Goal: Navigation & Orientation: Find specific page/section

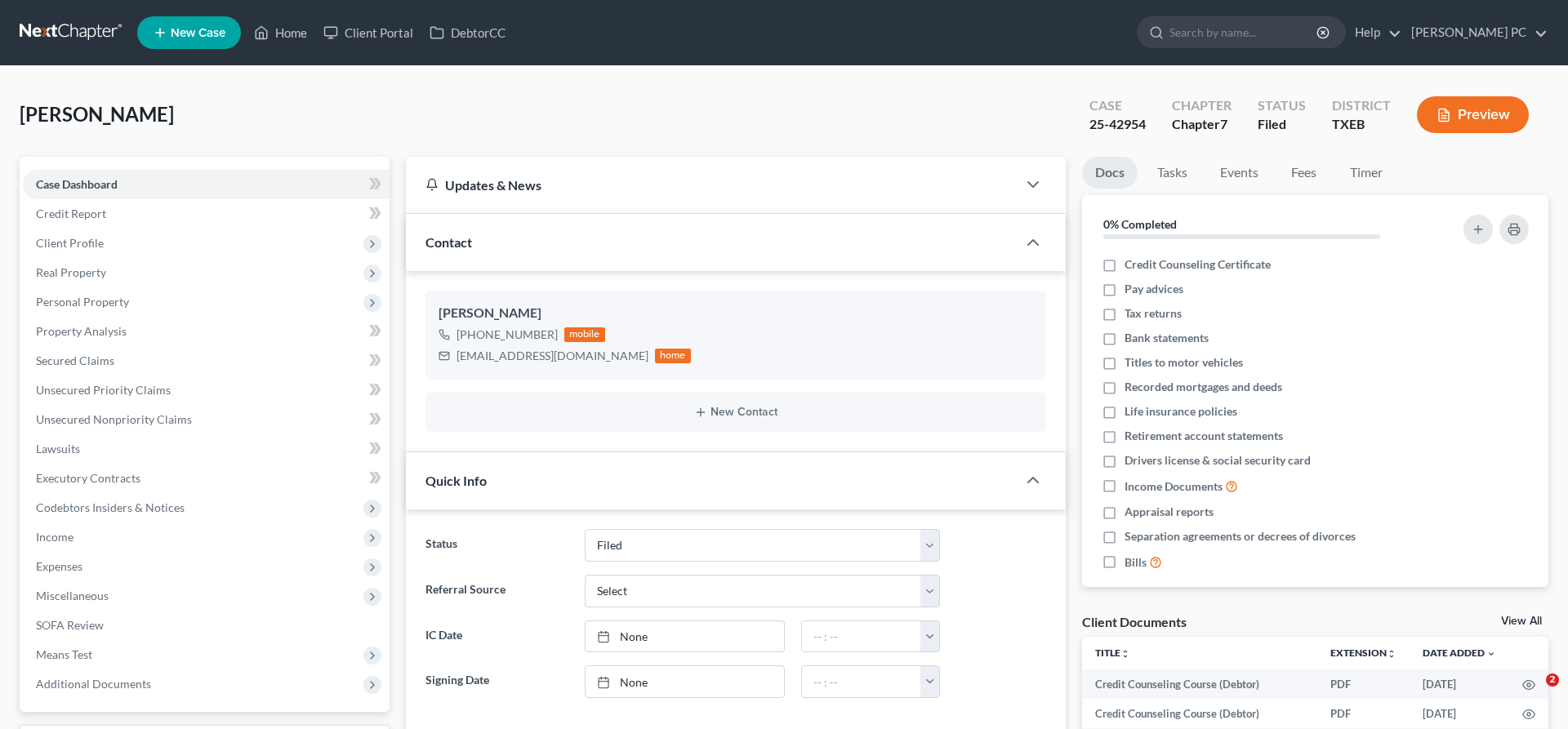
select select "6"
click at [281, 34] on link "Home" at bounding box center [280, 32] width 69 height 29
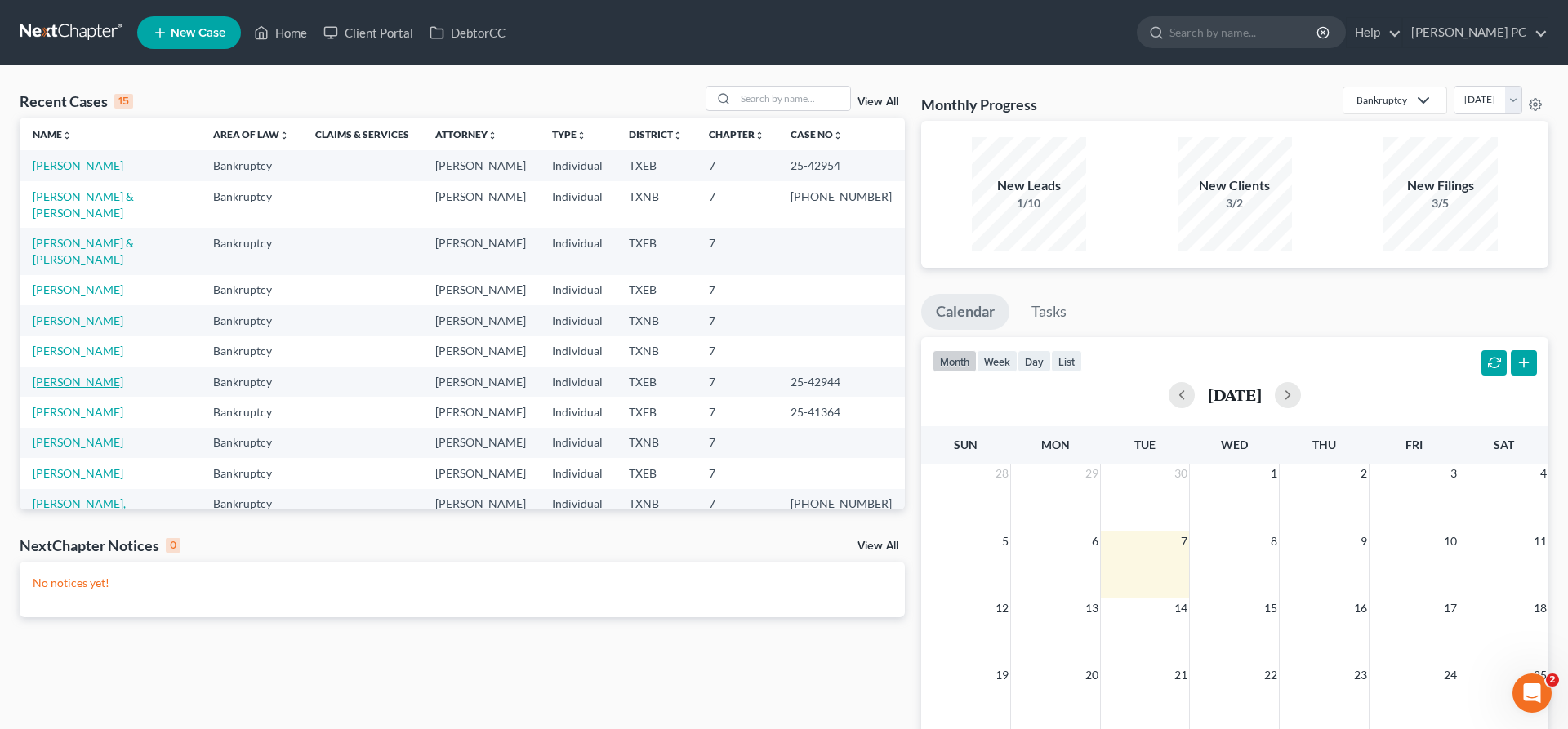
click at [81, 374] on link "[PERSON_NAME]" at bounding box center [78, 381] width 91 height 14
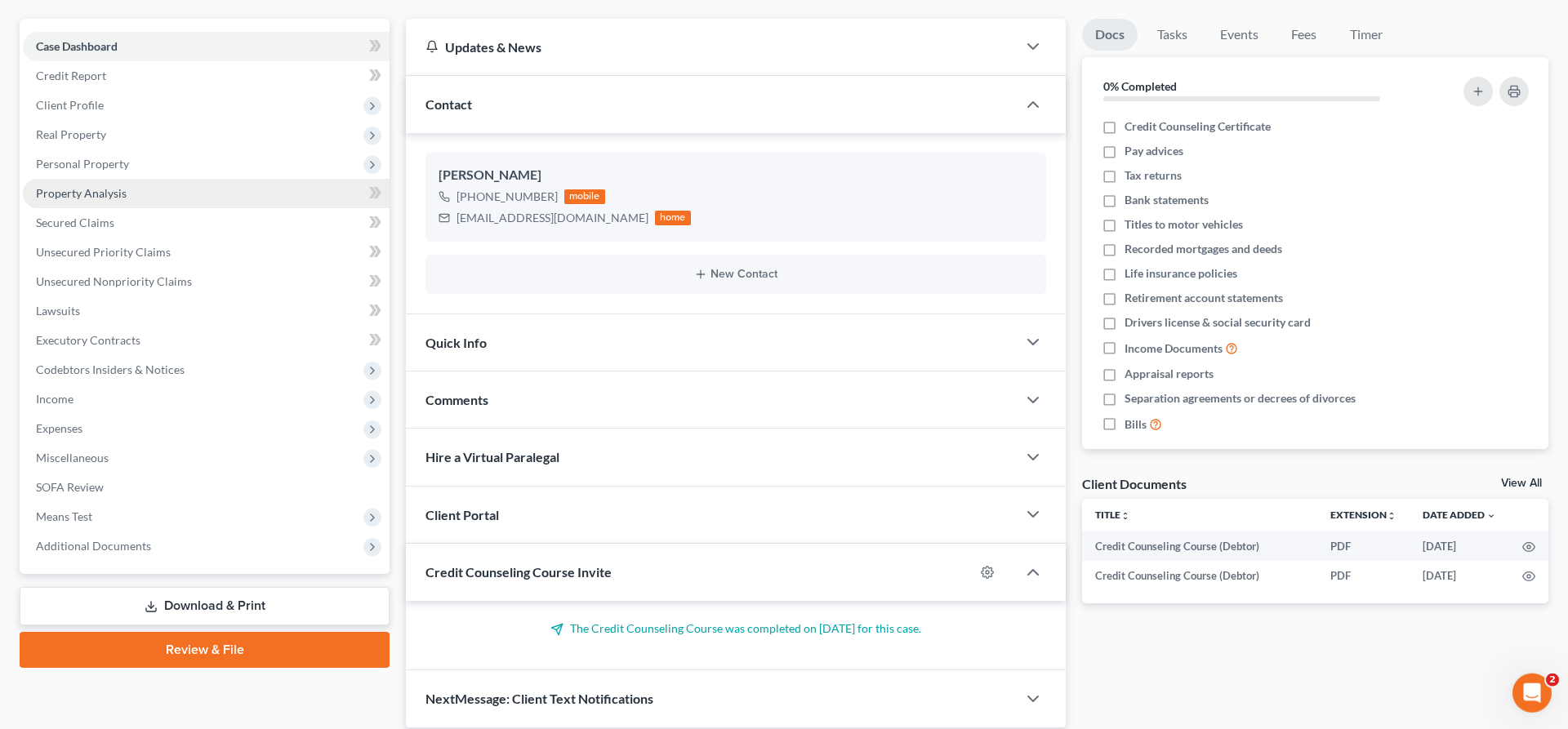
scroll to position [167, 0]
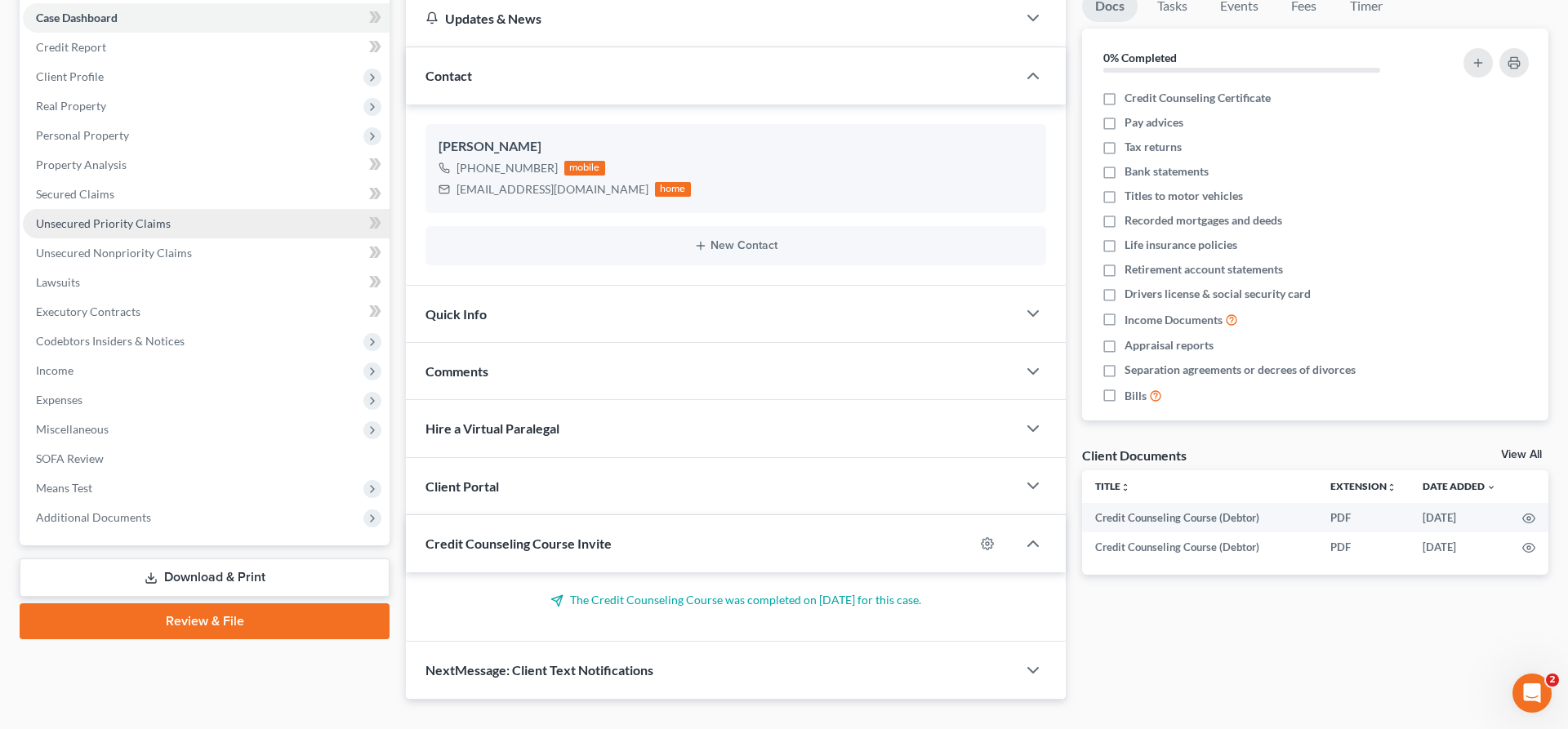
click at [115, 226] on span "Unsecured Priority Claims" at bounding box center [103, 223] width 135 height 14
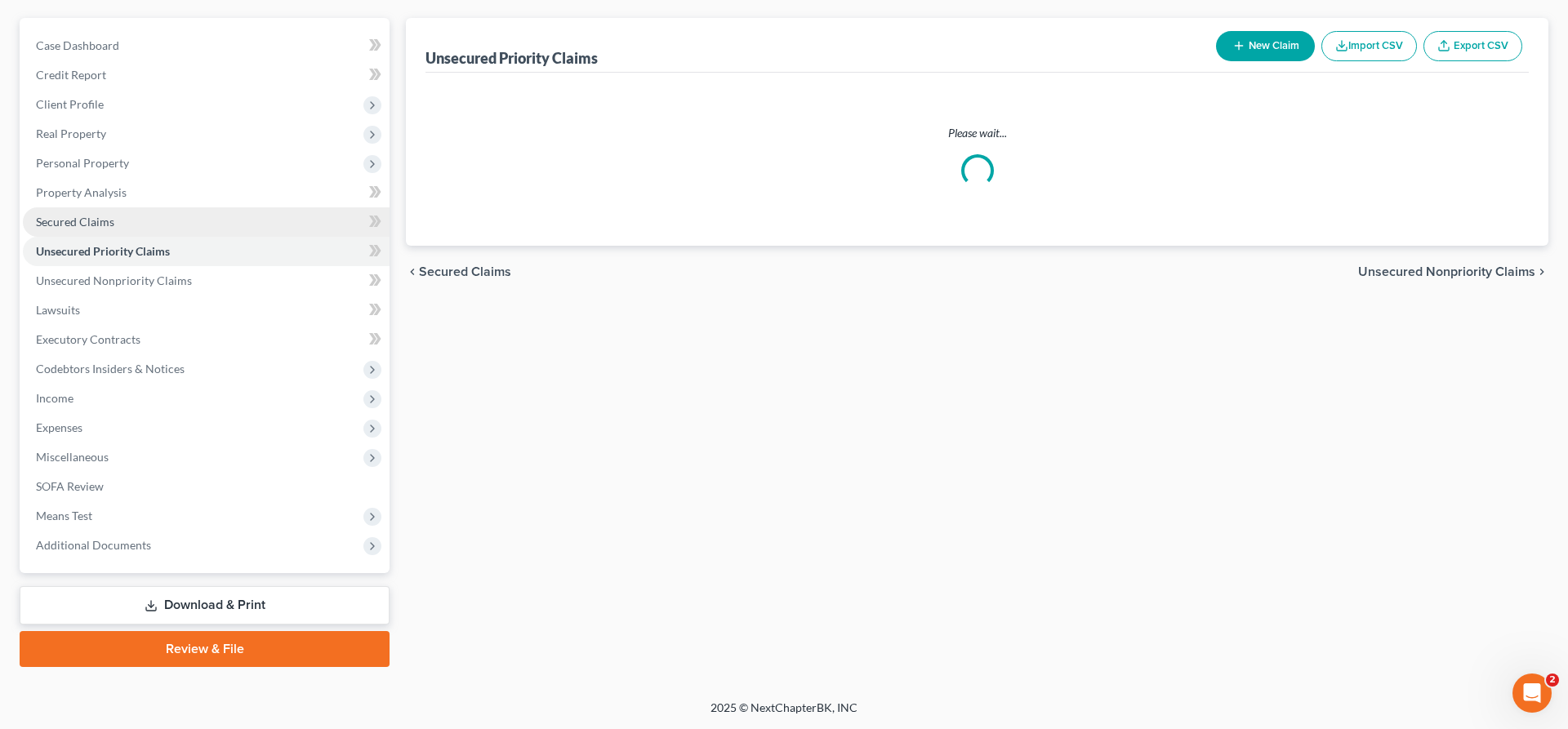
scroll to position [137, 0]
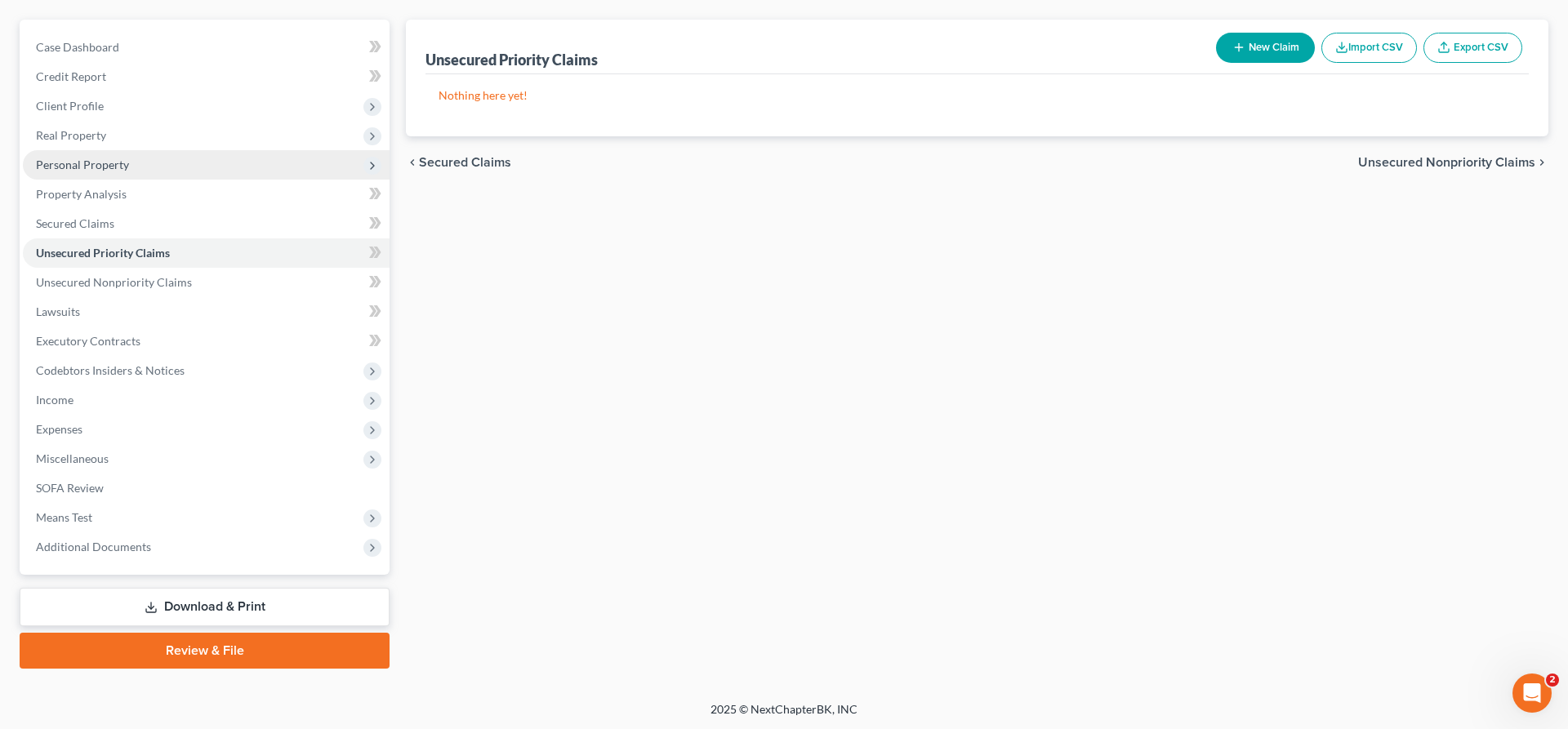
click at [93, 162] on span "Personal Property" at bounding box center [82, 164] width 93 height 14
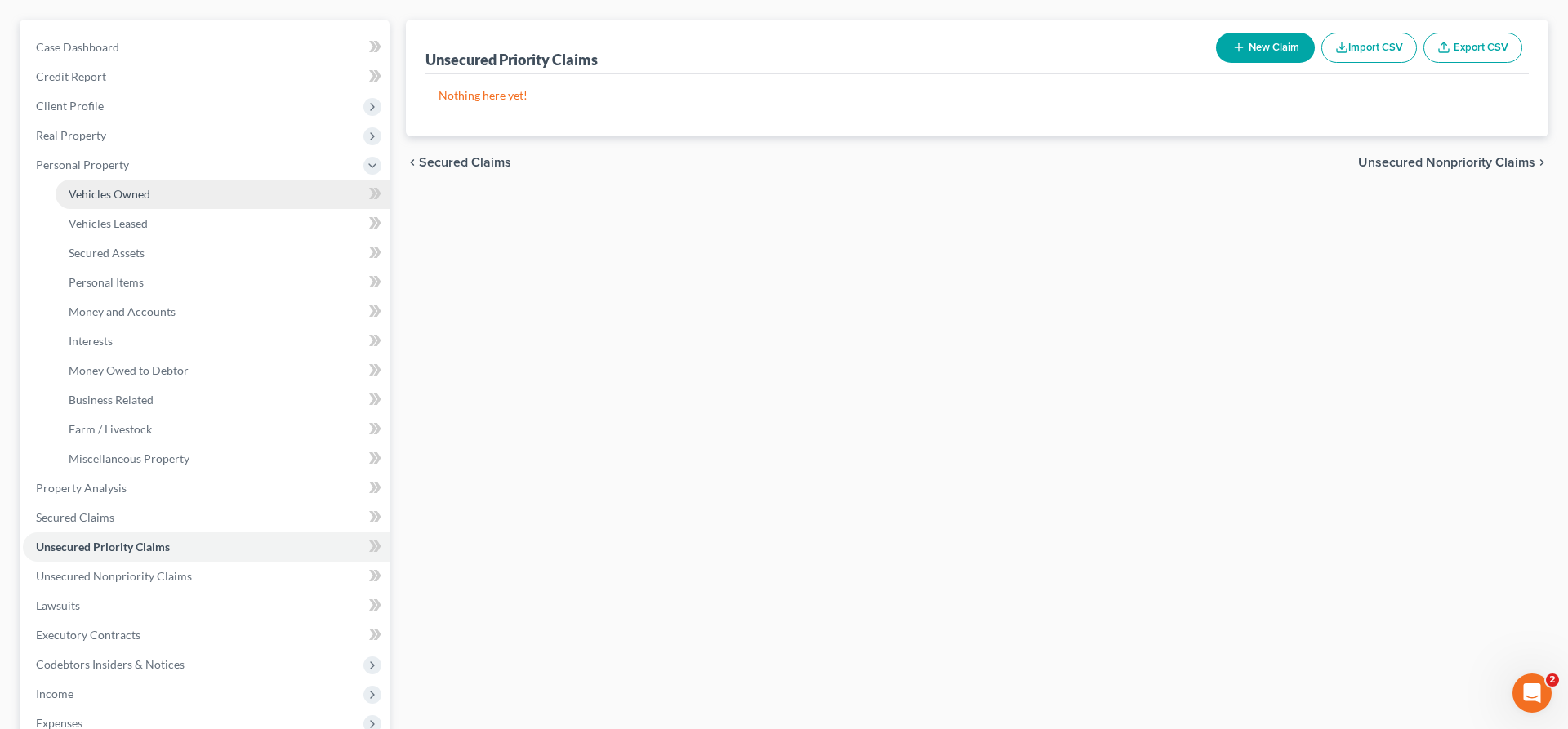
click at [110, 195] on span "Vehicles Owned" at bounding box center [109, 194] width 81 height 14
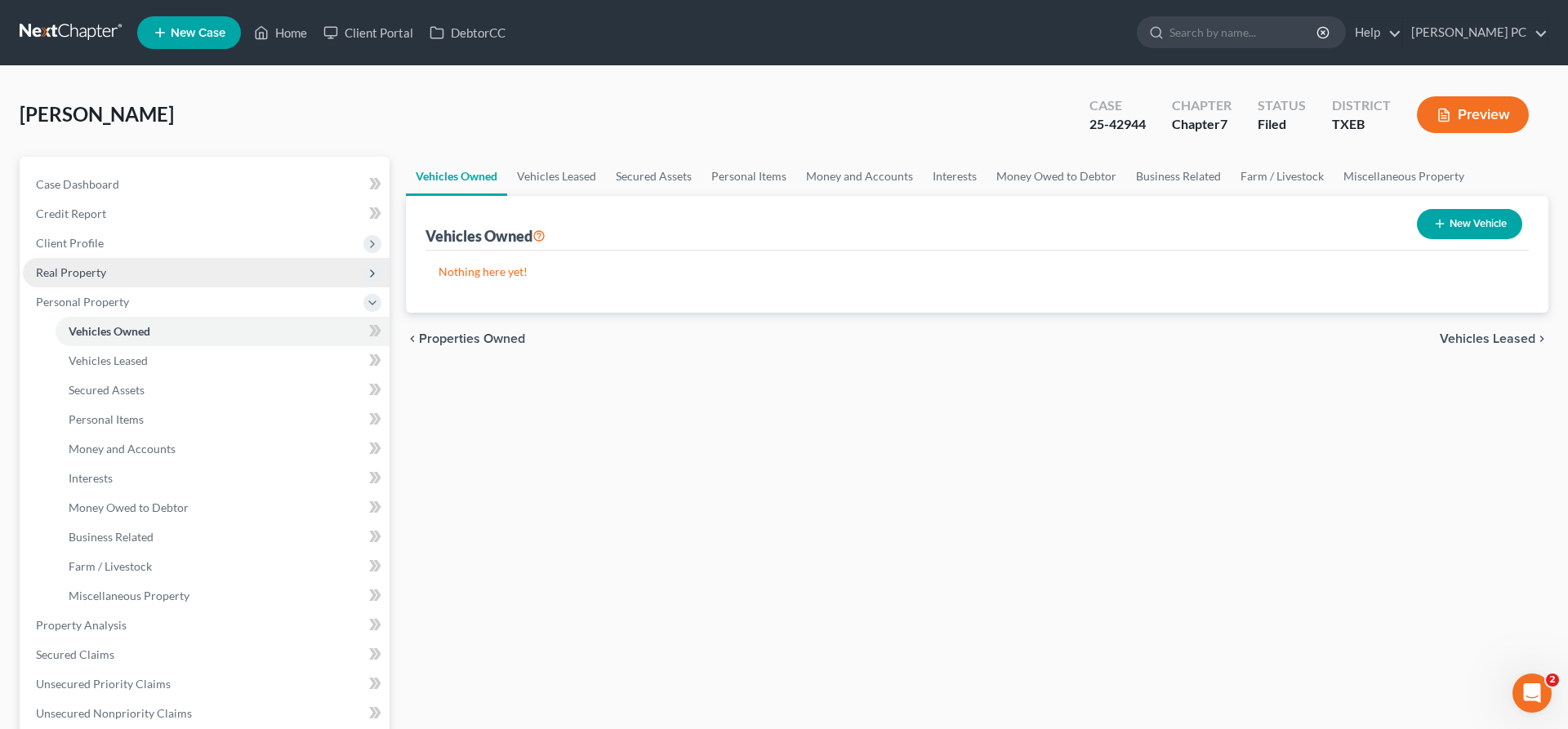
click at [81, 270] on span "Real Property" at bounding box center [71, 272] width 70 height 14
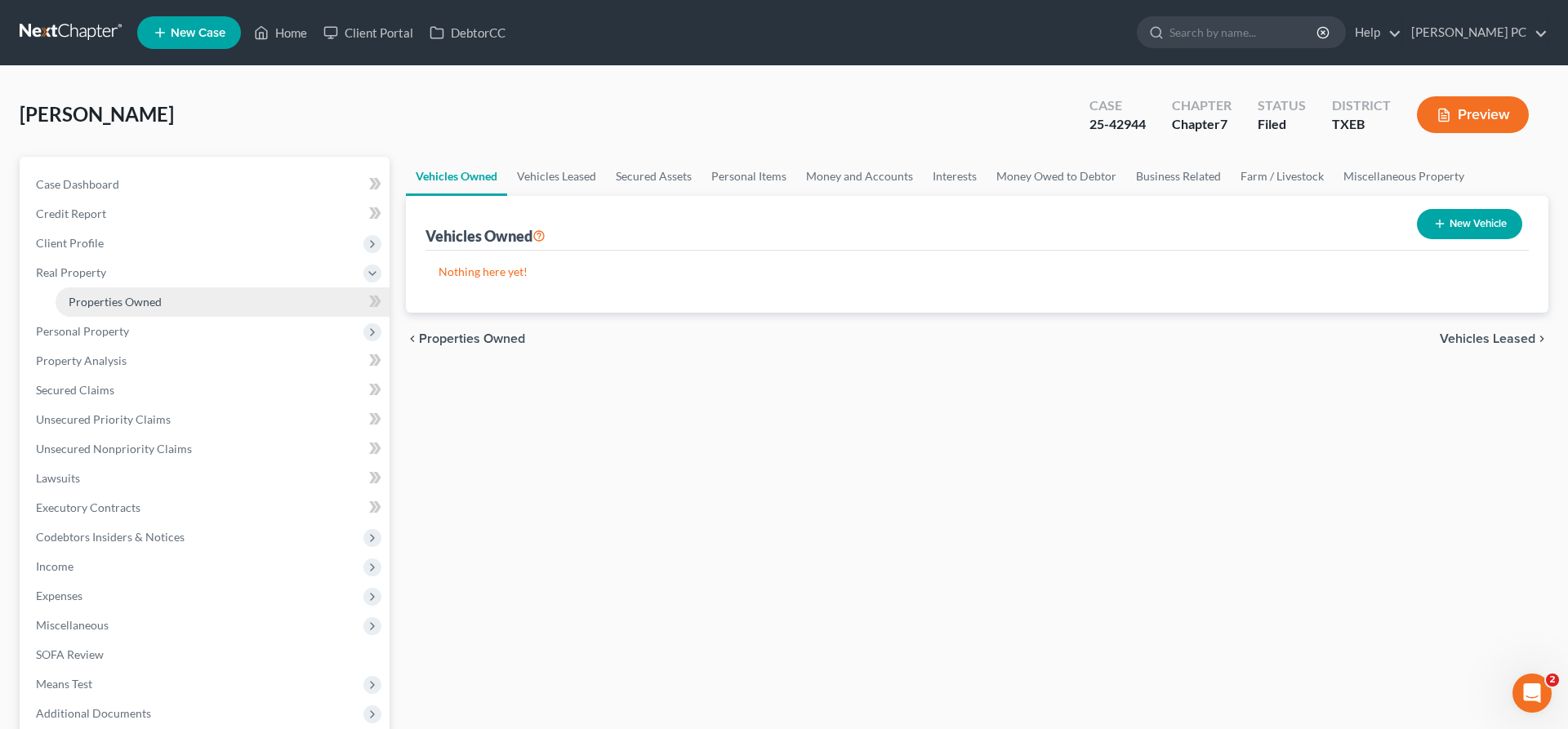
click at [90, 299] on span "Properties Owned" at bounding box center [115, 302] width 93 height 14
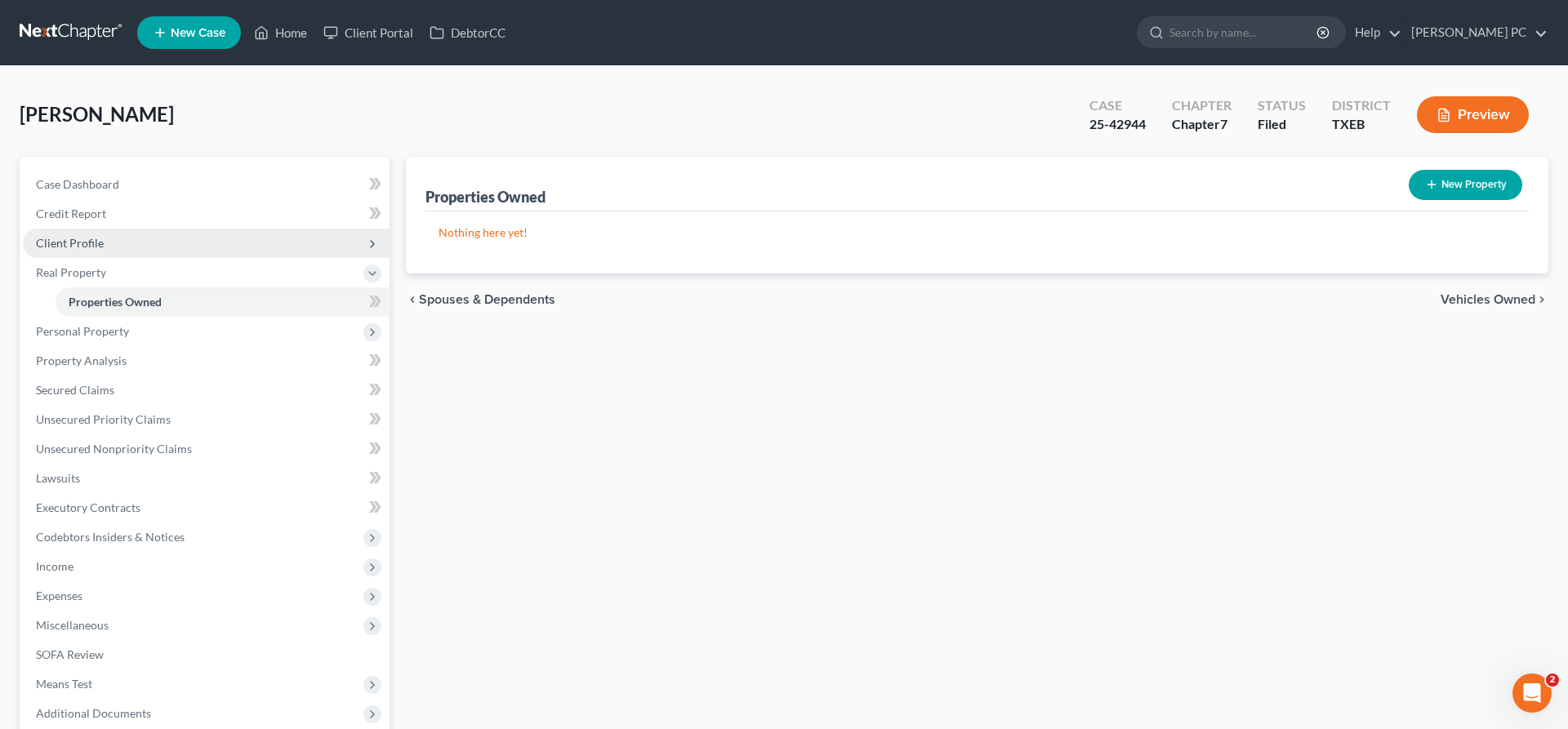
click at [169, 248] on span "Client Profile" at bounding box center [206, 243] width 367 height 29
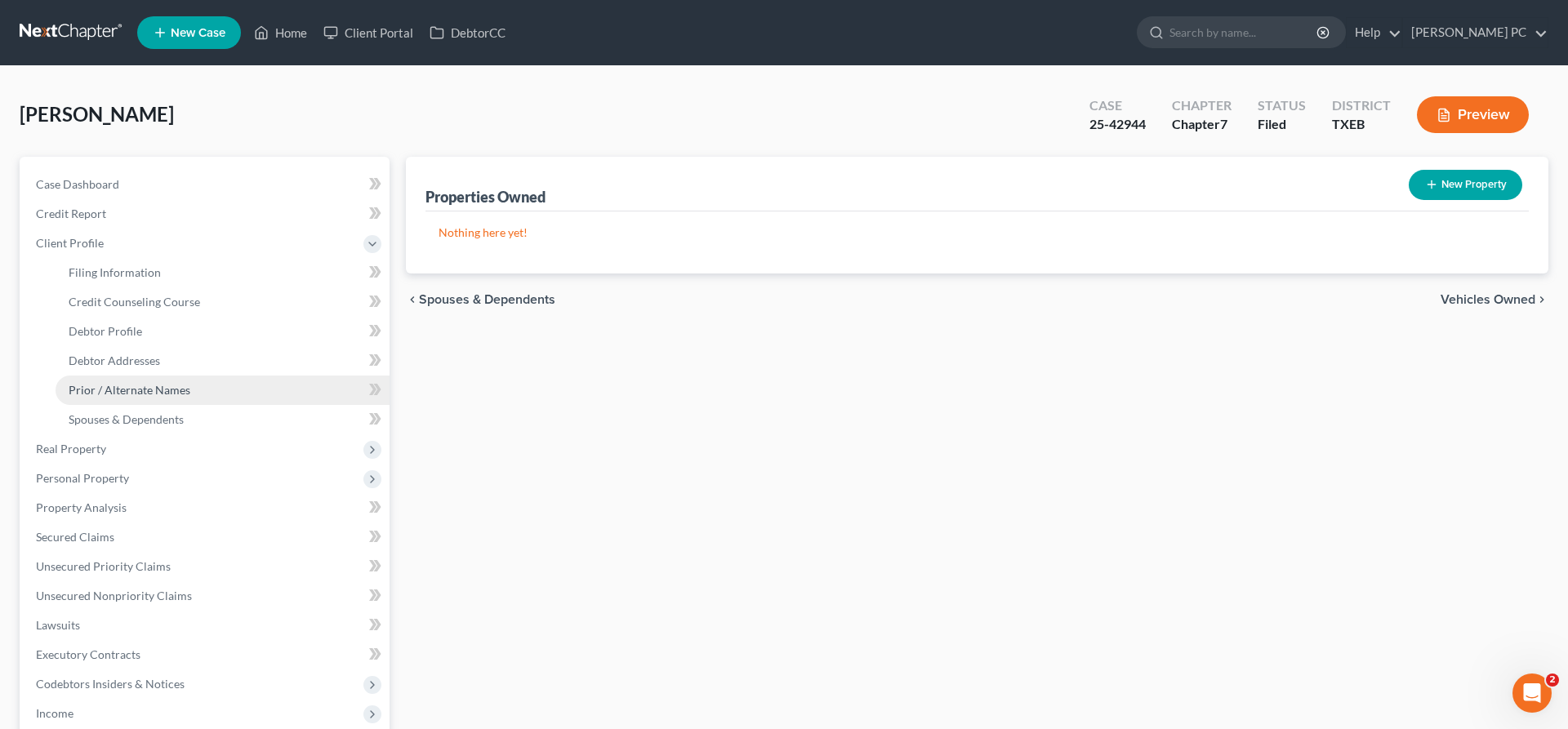
click at [145, 390] on span "Prior / Alternate Names" at bounding box center [129, 390] width 121 height 14
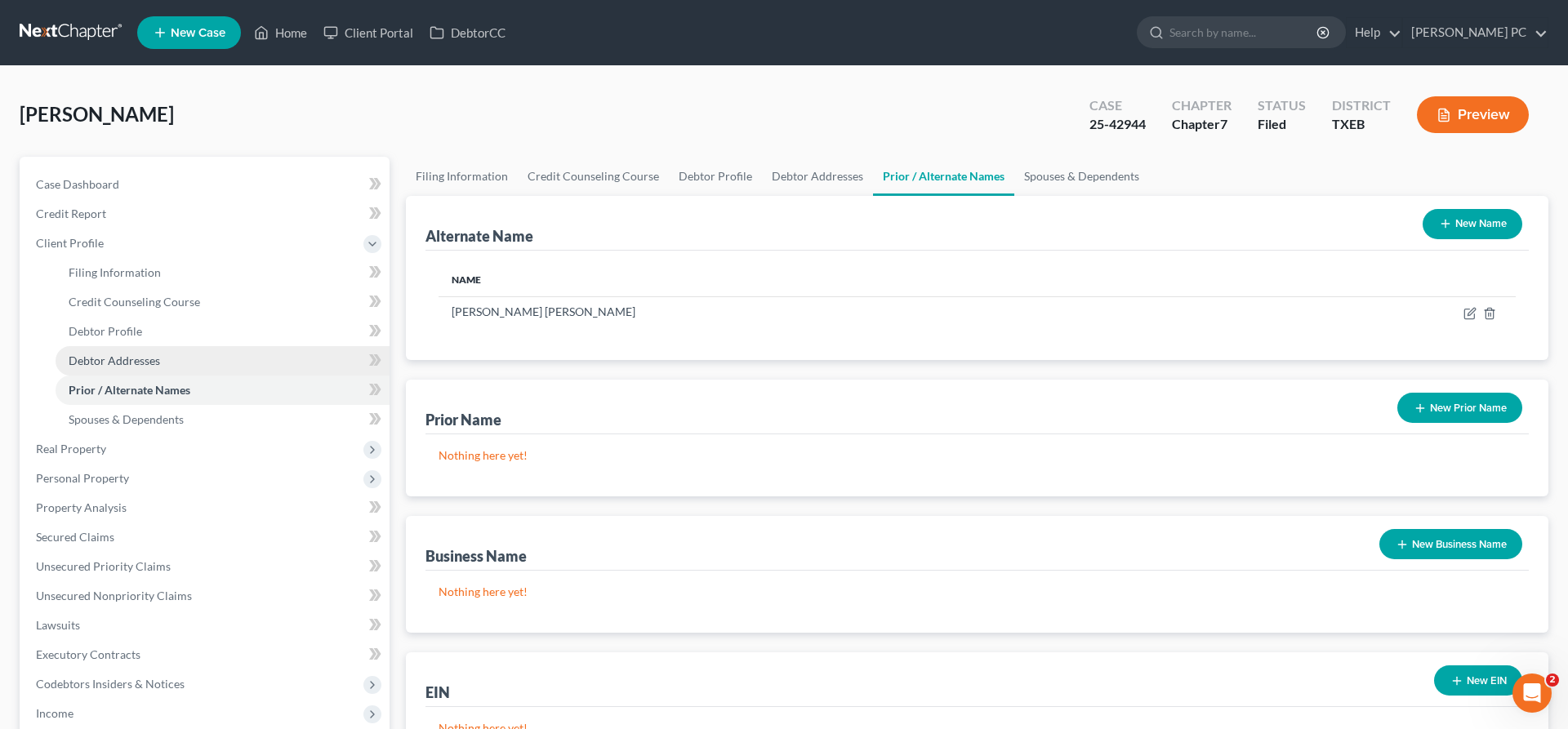
click at [139, 360] on span "Debtor Addresses" at bounding box center [114, 361] width 91 height 14
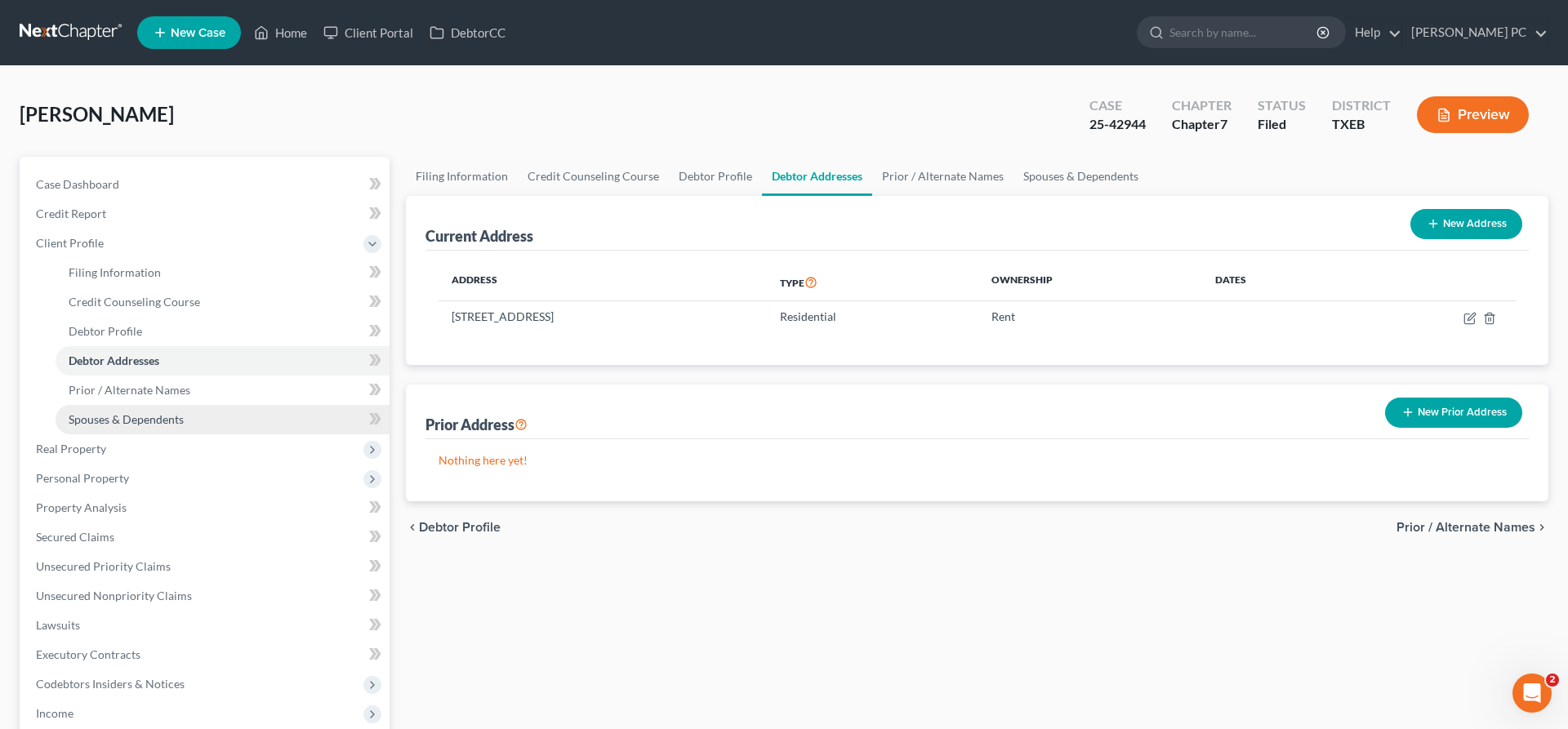
click at [142, 417] on span "Spouses & Dependents" at bounding box center [126, 419] width 115 height 14
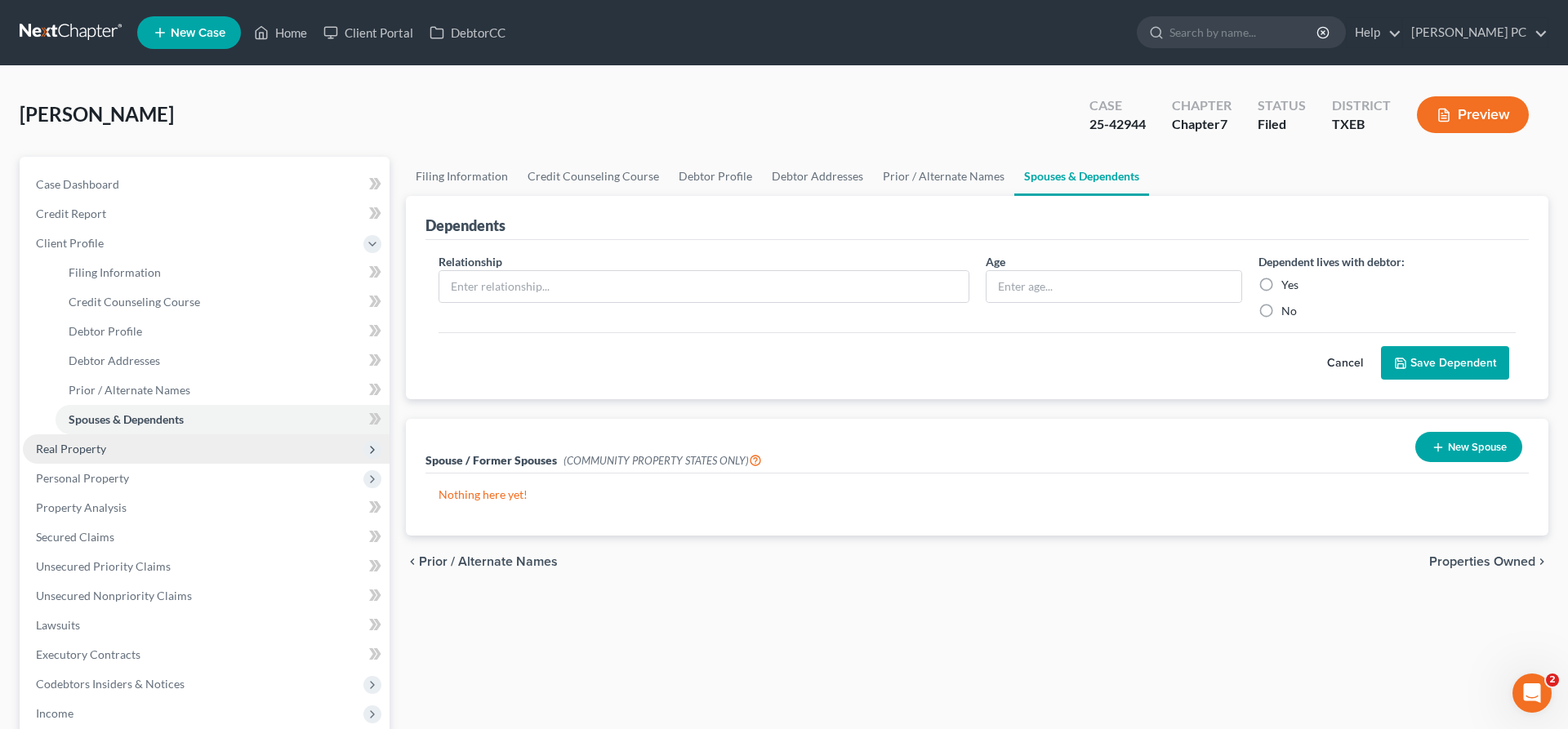
click at [139, 450] on span "Real Property" at bounding box center [206, 449] width 367 height 29
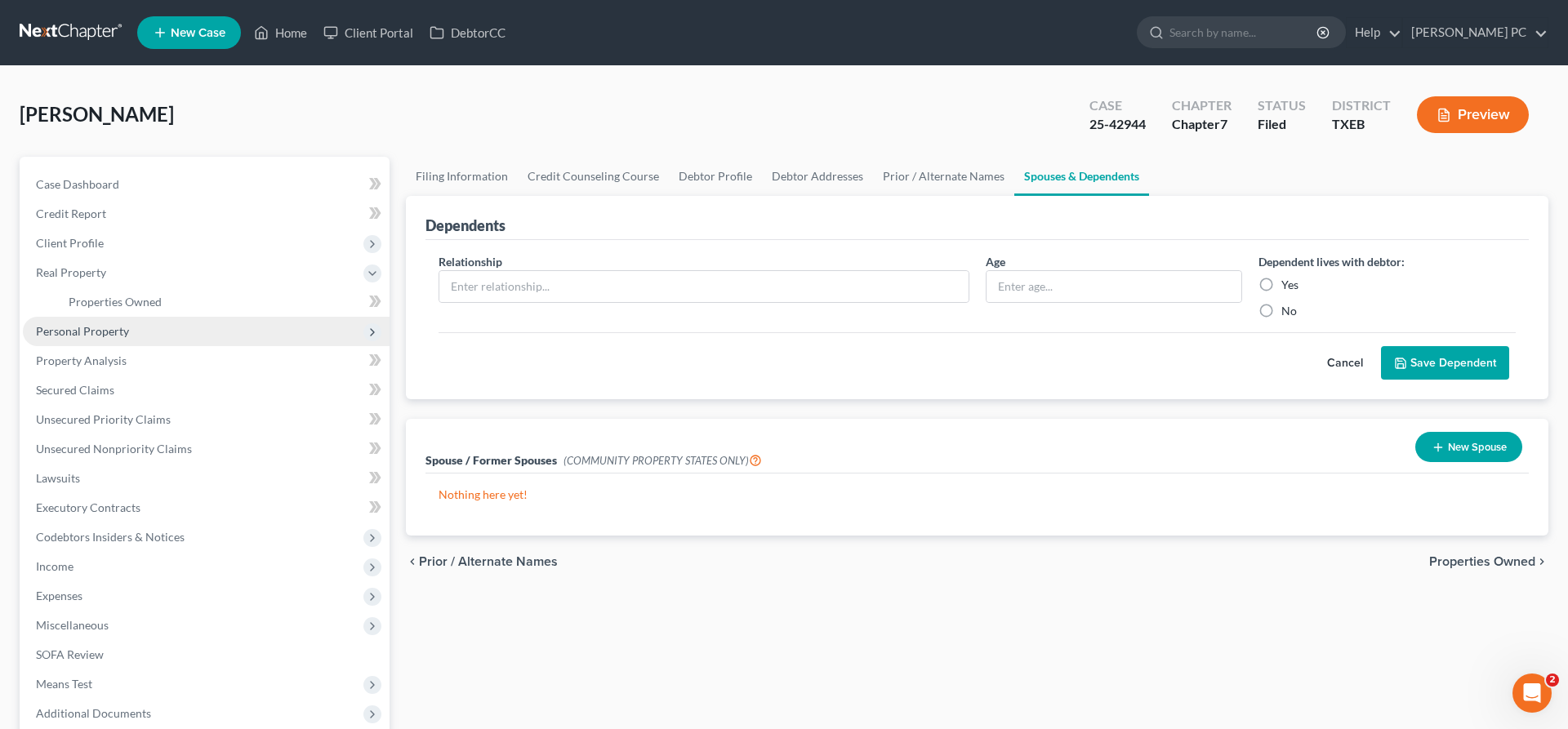
click at [111, 328] on span "Personal Property" at bounding box center [82, 331] width 93 height 14
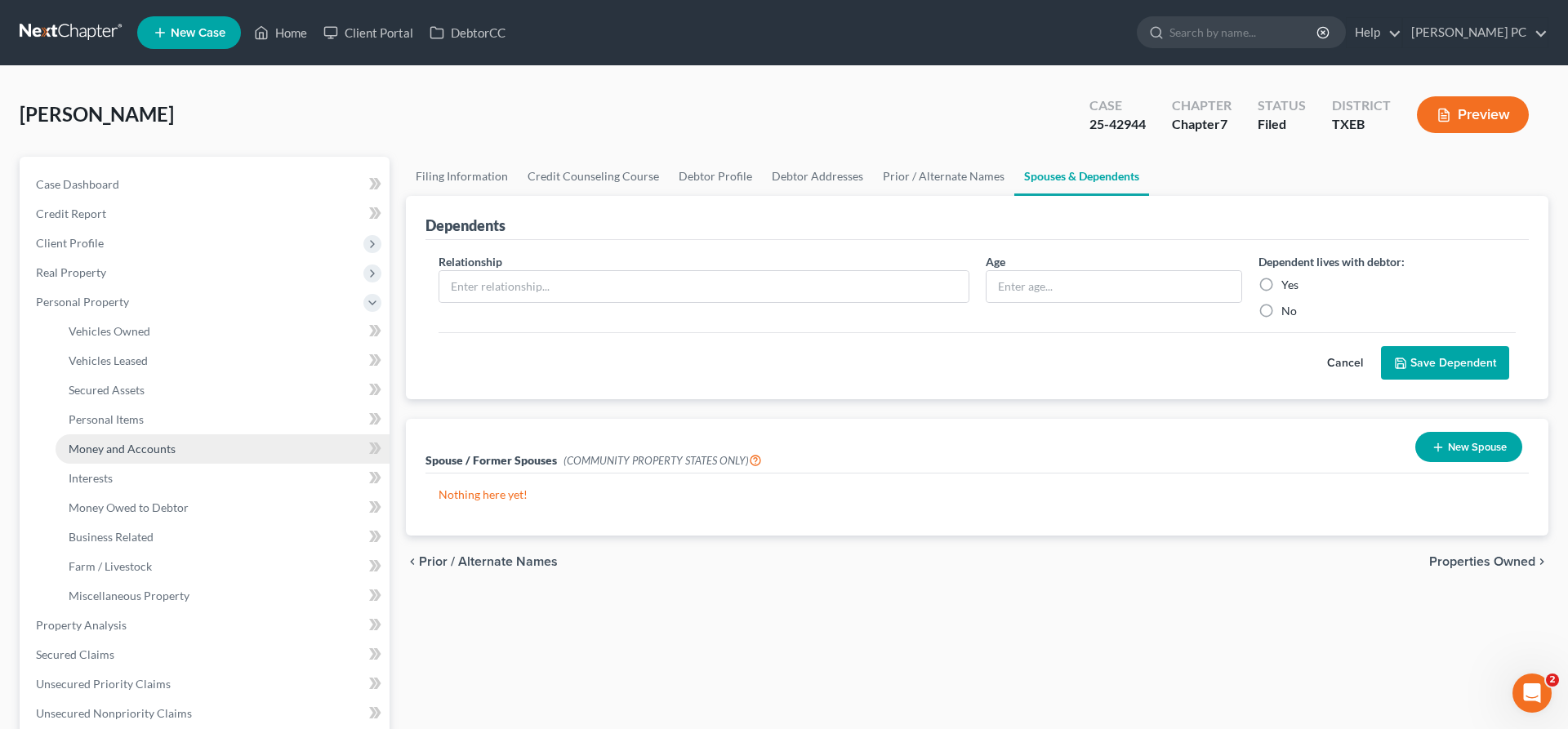
click at [137, 444] on span "Money and Accounts" at bounding box center [121, 449] width 107 height 14
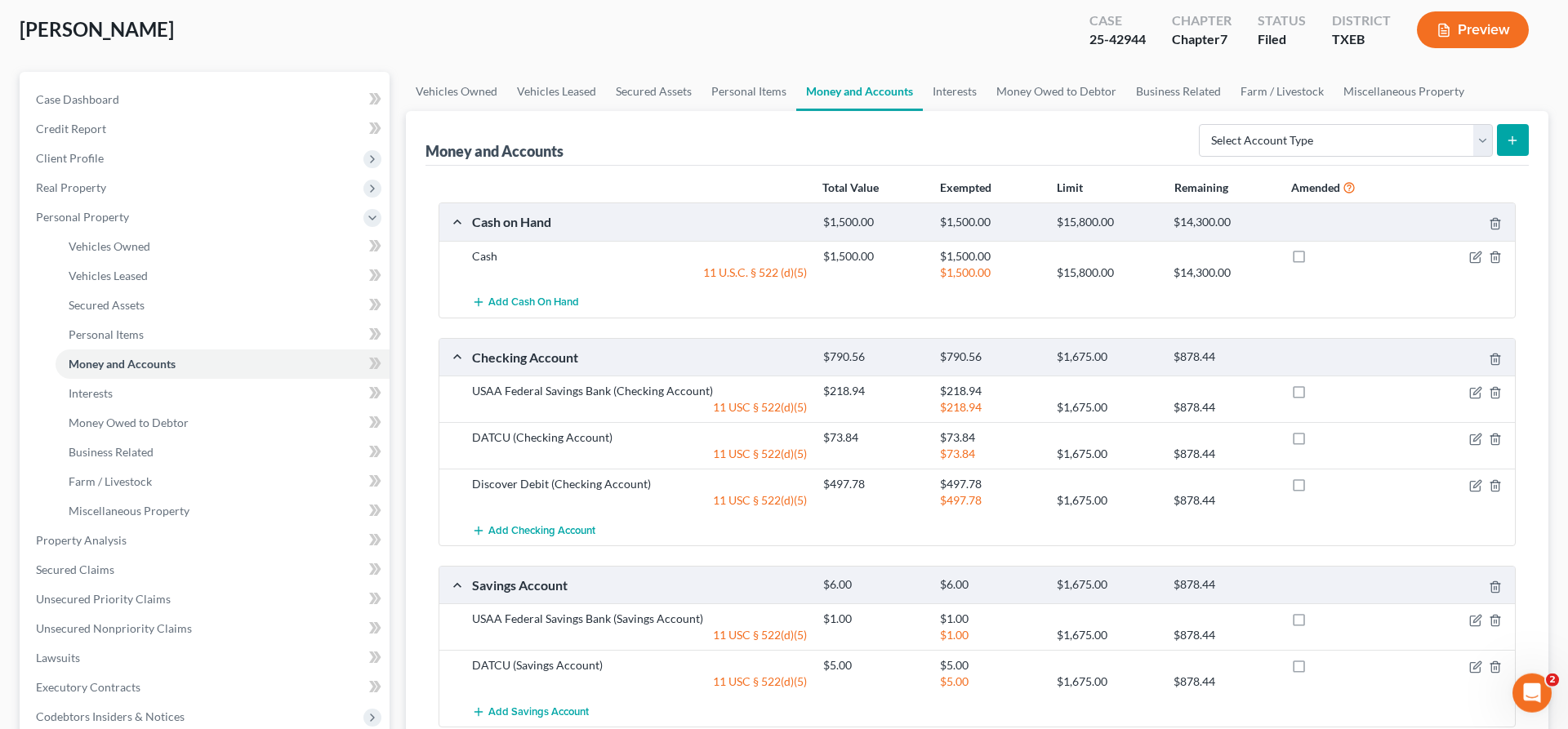
scroll to position [83, 0]
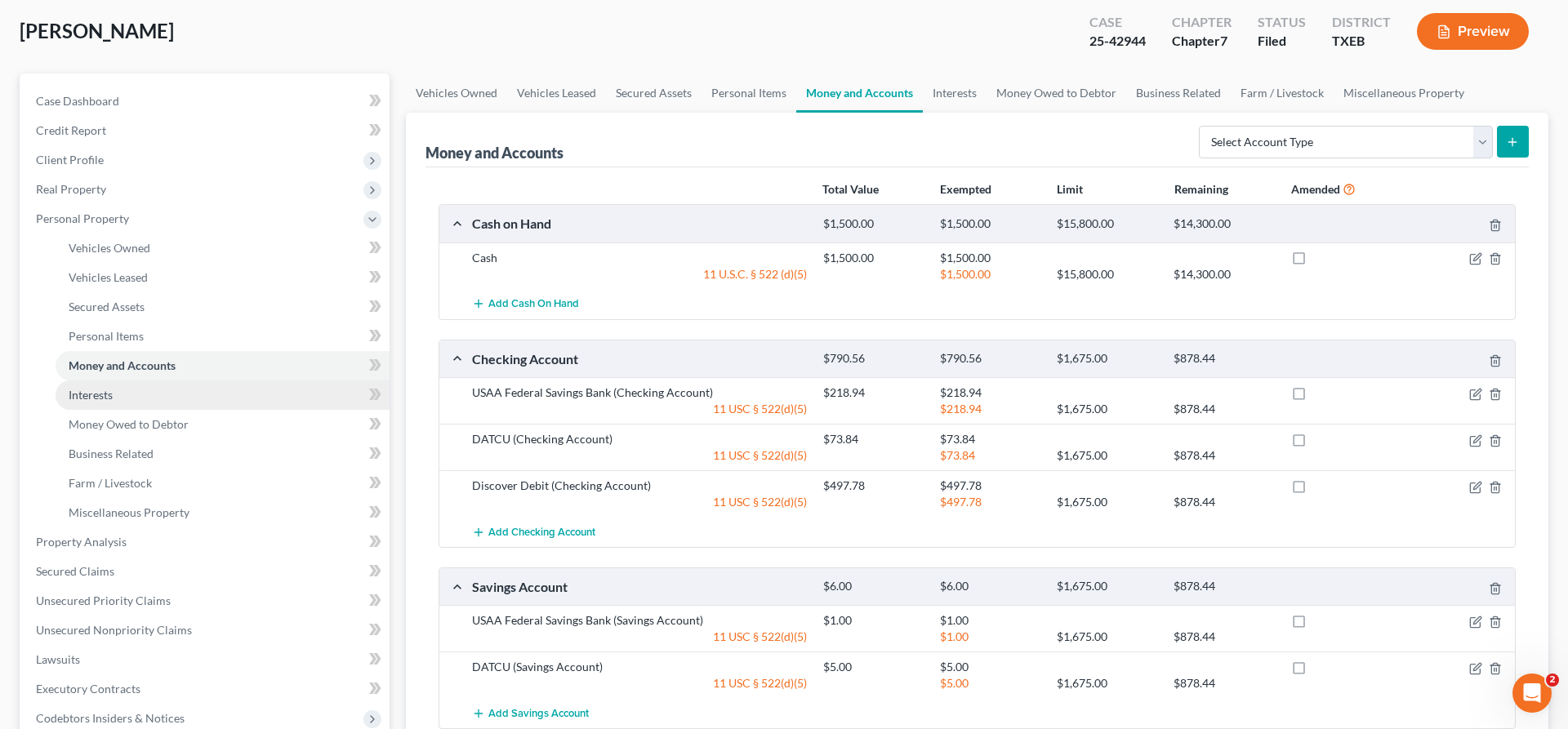
click at [124, 396] on link "Interests" at bounding box center [222, 395] width 334 height 29
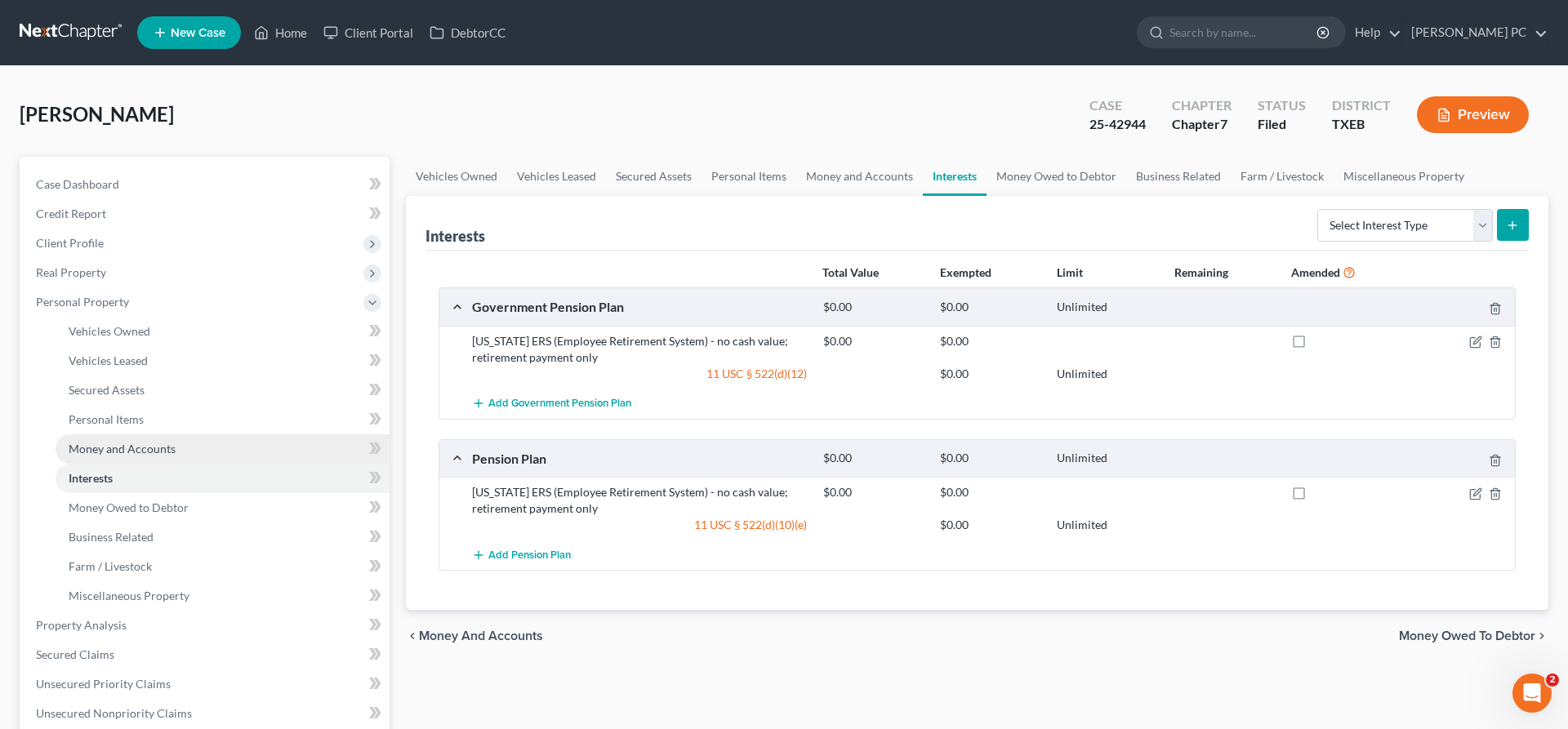
click at [118, 446] on span "Money and Accounts" at bounding box center [121, 449] width 107 height 14
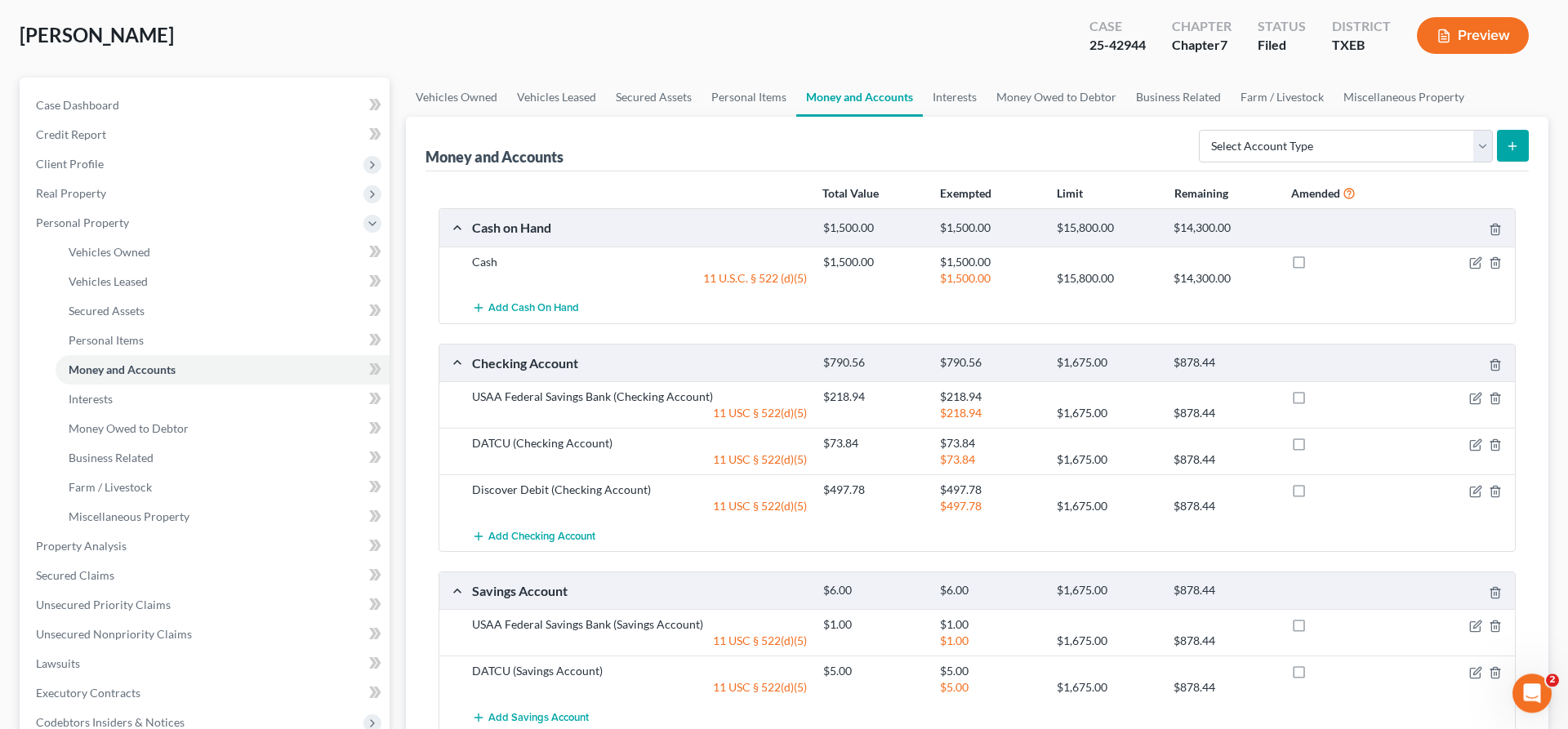
scroll to position [167, 0]
